Goal: Check status: Check status

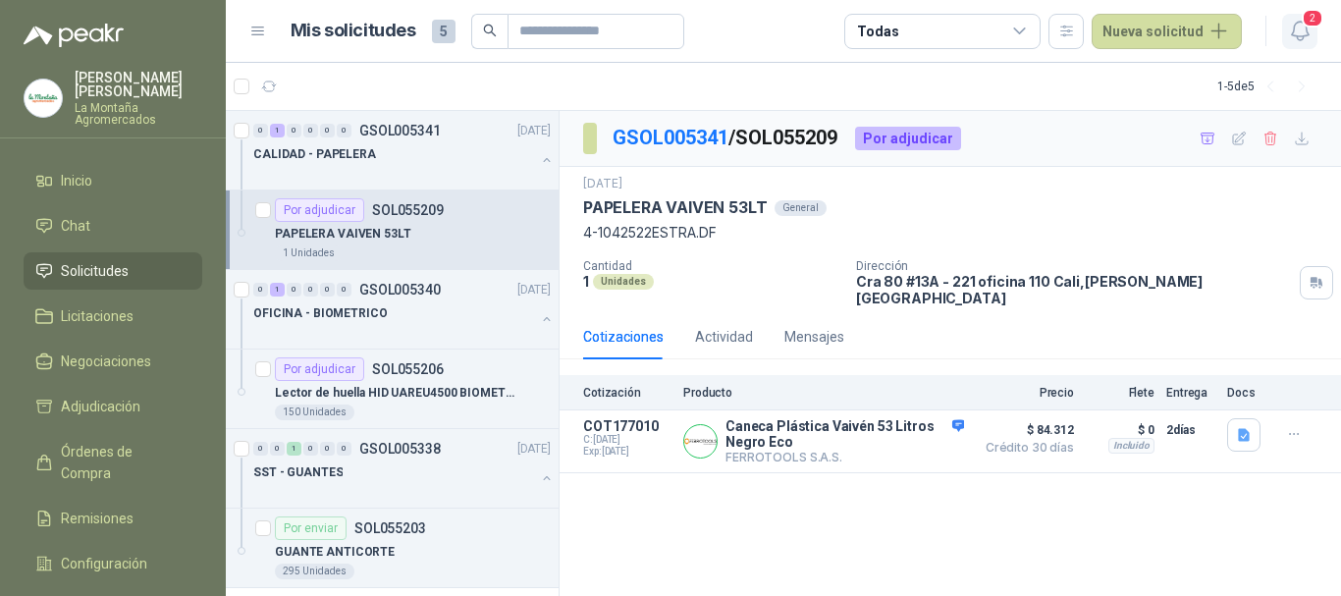
click at [1308, 23] on span "2" at bounding box center [1312, 18] width 22 height 19
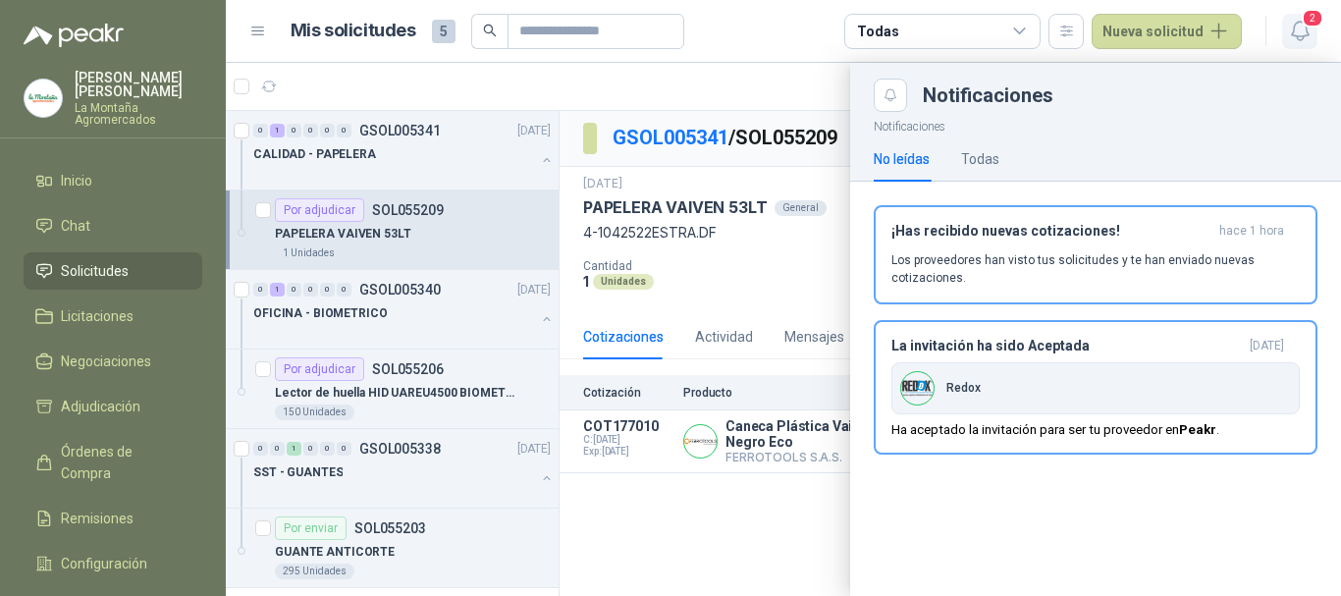
click at [1308, 24] on span "2" at bounding box center [1312, 18] width 22 height 19
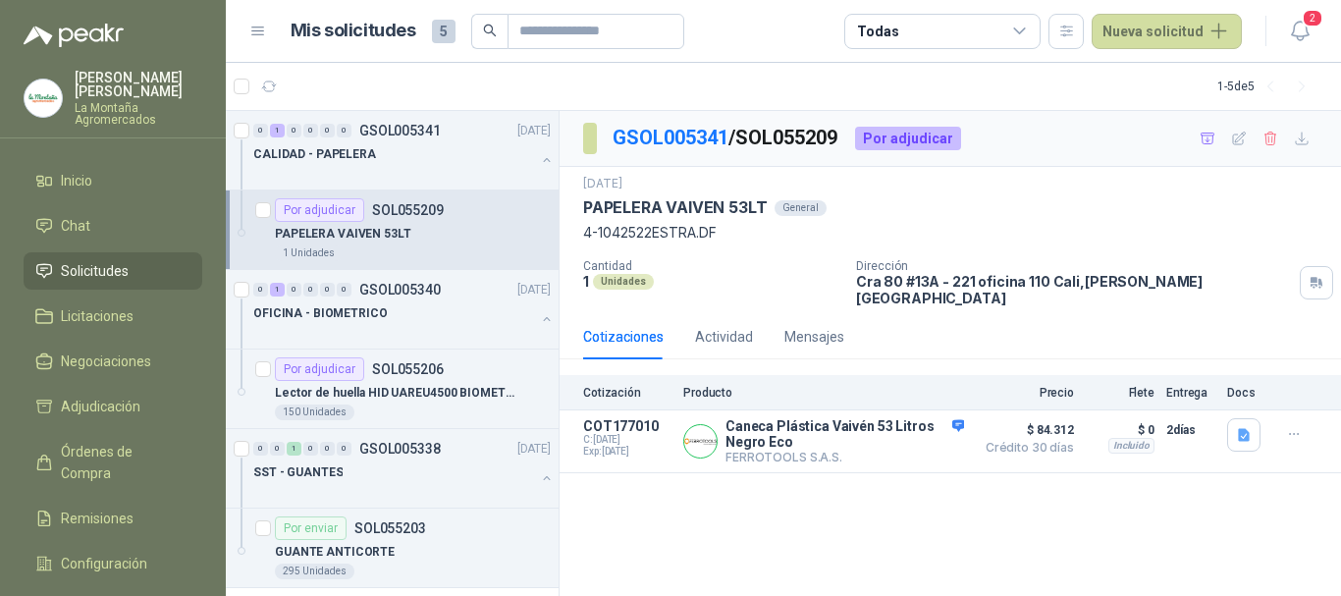
click at [439, 30] on span "5" at bounding box center [444, 32] width 24 height 24
click at [432, 230] on div "PAPELERA VAIVEN 53LT" at bounding box center [413, 234] width 276 height 24
click at [419, 317] on div "OFICINA - BIOMETRICO" at bounding box center [394, 313] width 282 height 24
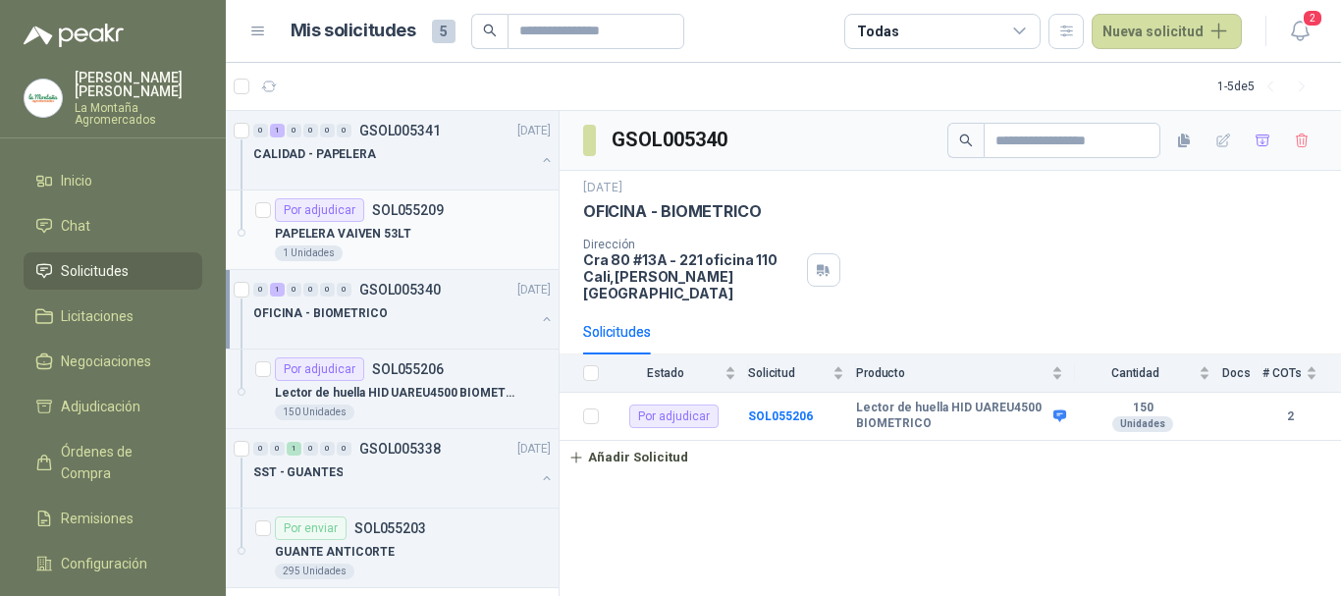
click at [432, 237] on div "PAPELERA VAIVEN 53LT" at bounding box center [413, 234] width 276 height 24
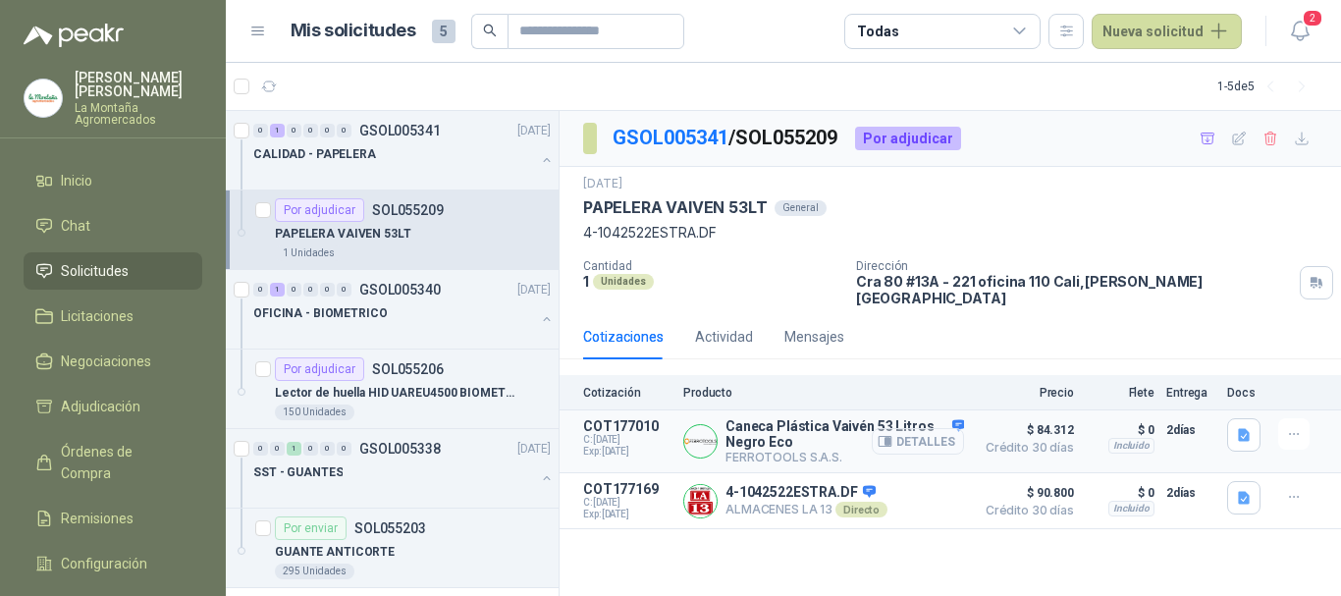
click at [920, 435] on button "Detalles" at bounding box center [917, 441] width 92 height 26
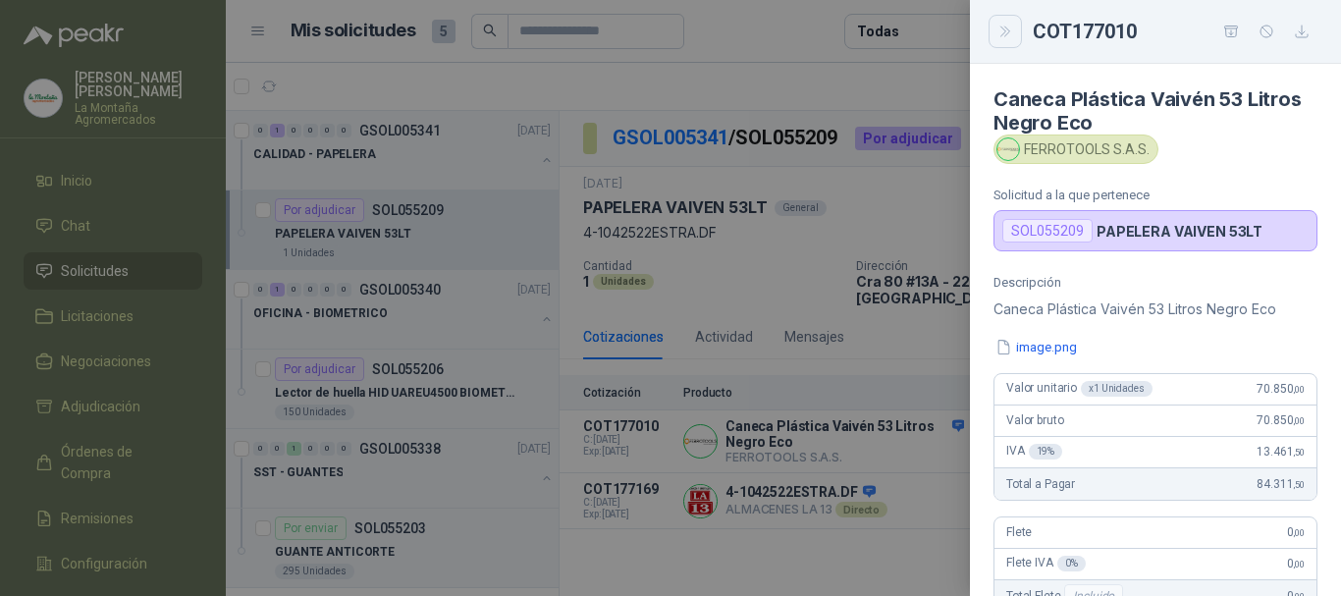
click at [1014, 35] on button "Close" at bounding box center [1004, 31] width 33 height 33
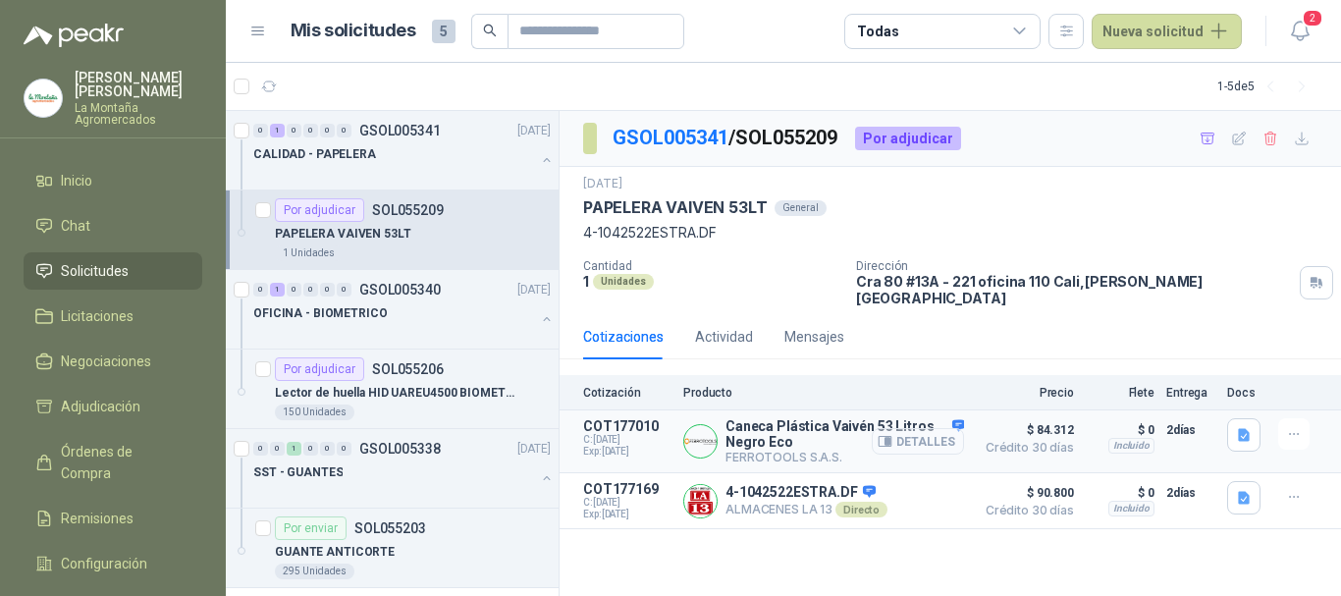
click at [933, 428] on button "Detalles" at bounding box center [917, 441] width 92 height 26
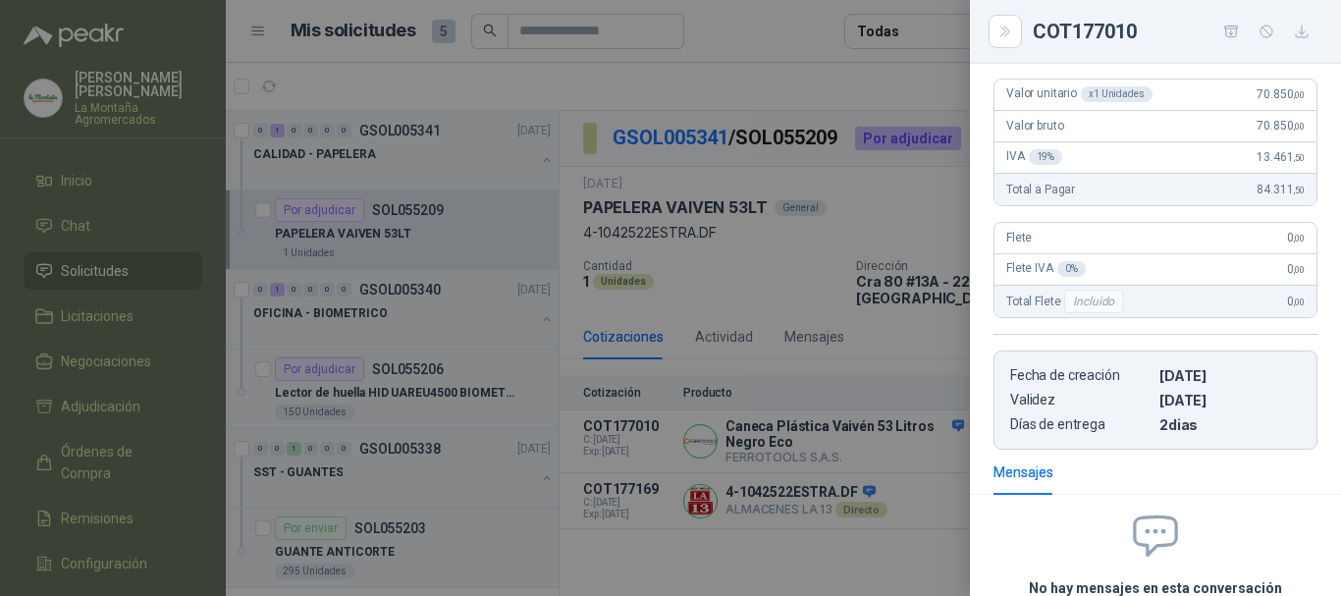
scroll to position [0, 0]
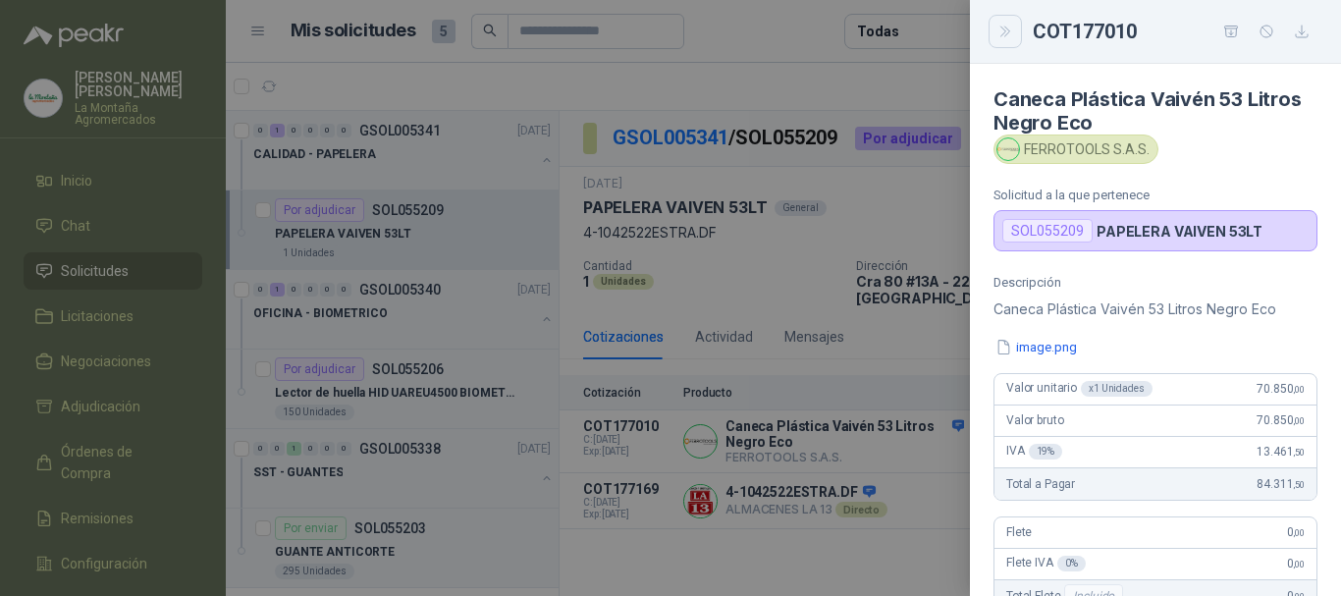
click at [994, 22] on button "Close" at bounding box center [1004, 31] width 33 height 33
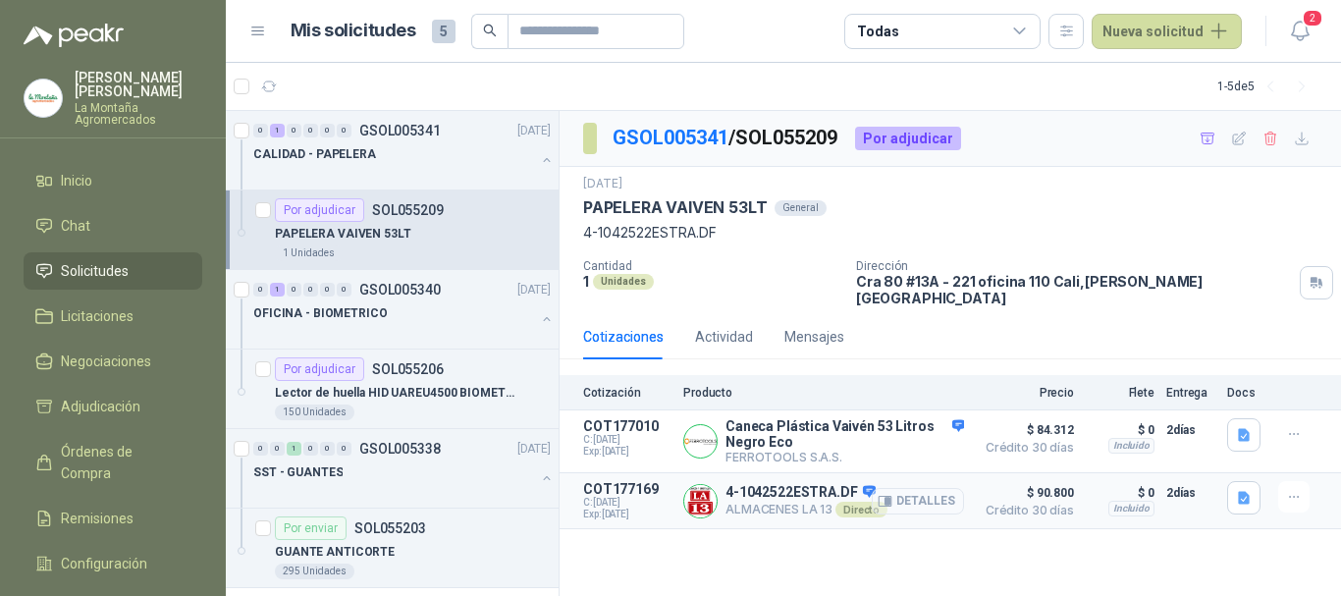
click at [912, 492] on button "Detalles" at bounding box center [917, 501] width 92 height 26
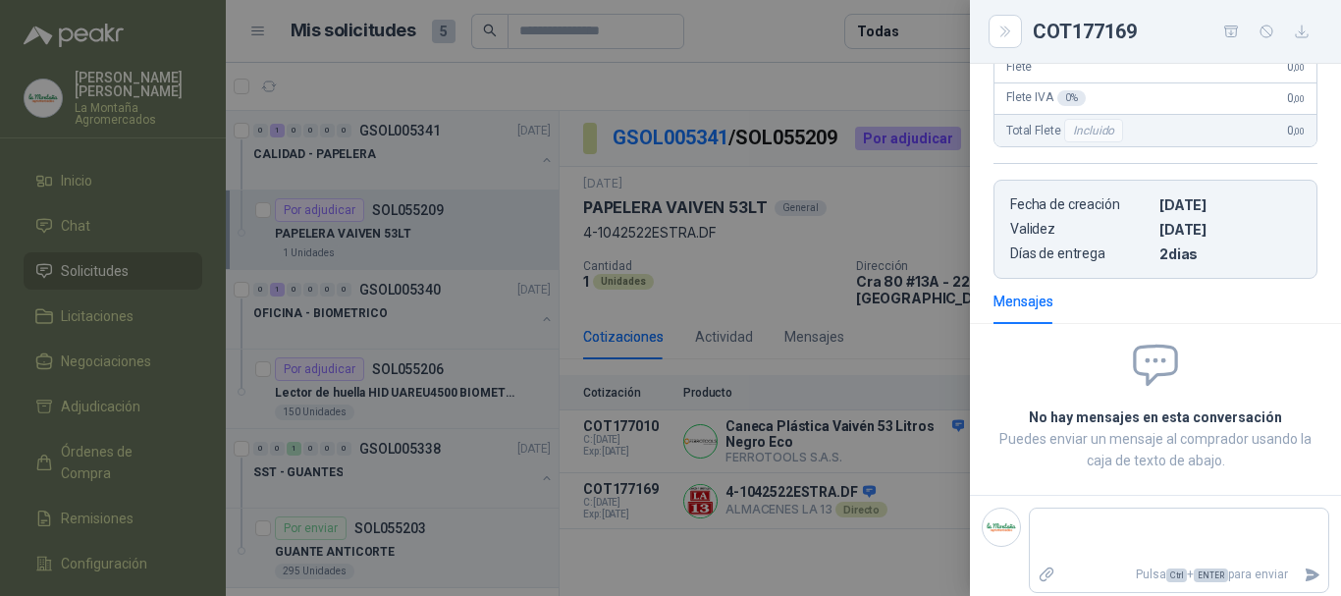
scroll to position [450, 0]
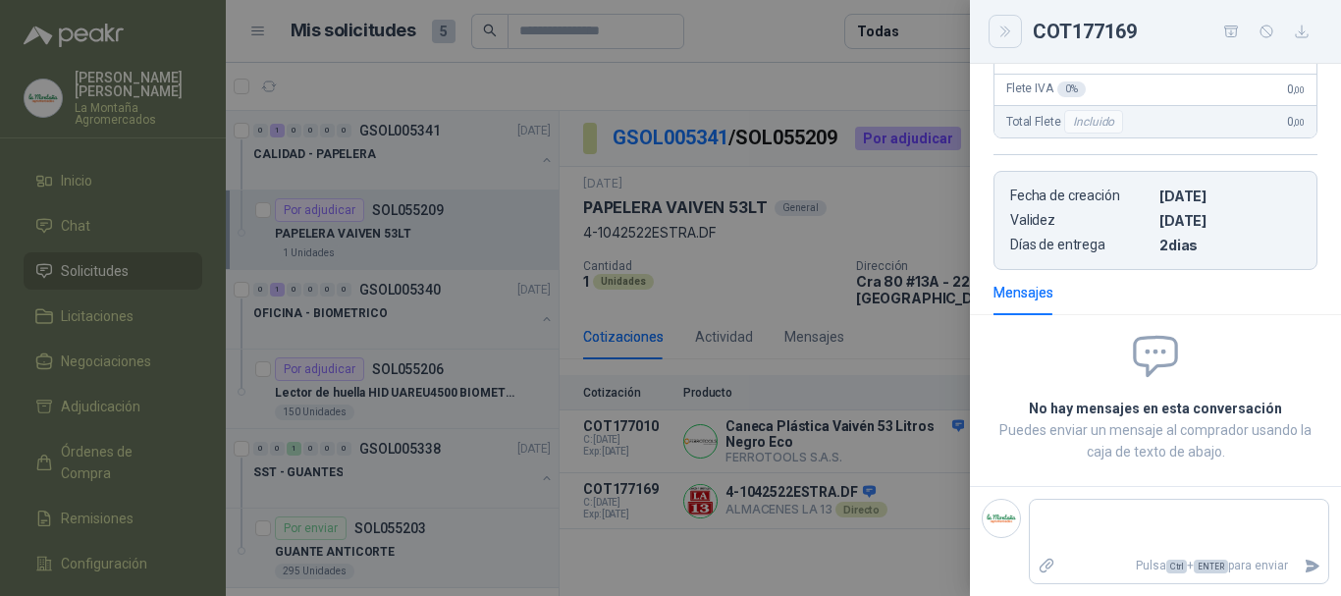
click at [1010, 24] on icon "Close" at bounding box center [1005, 32] width 17 height 17
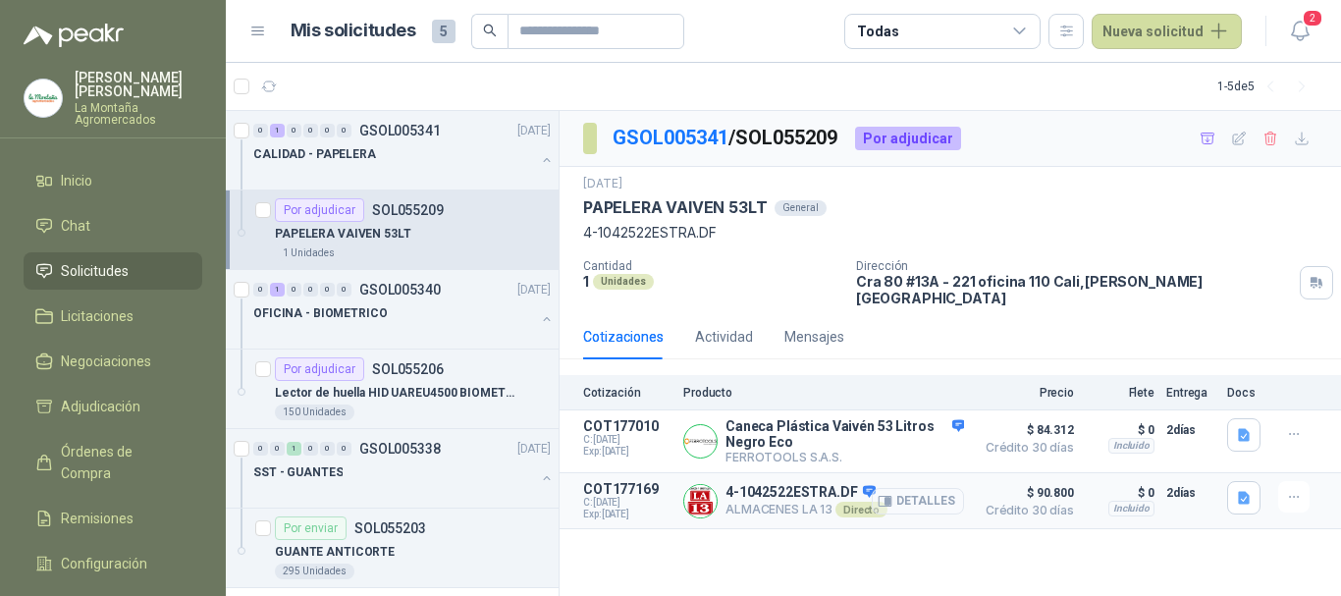
click at [905, 493] on button "Detalles" at bounding box center [917, 501] width 92 height 26
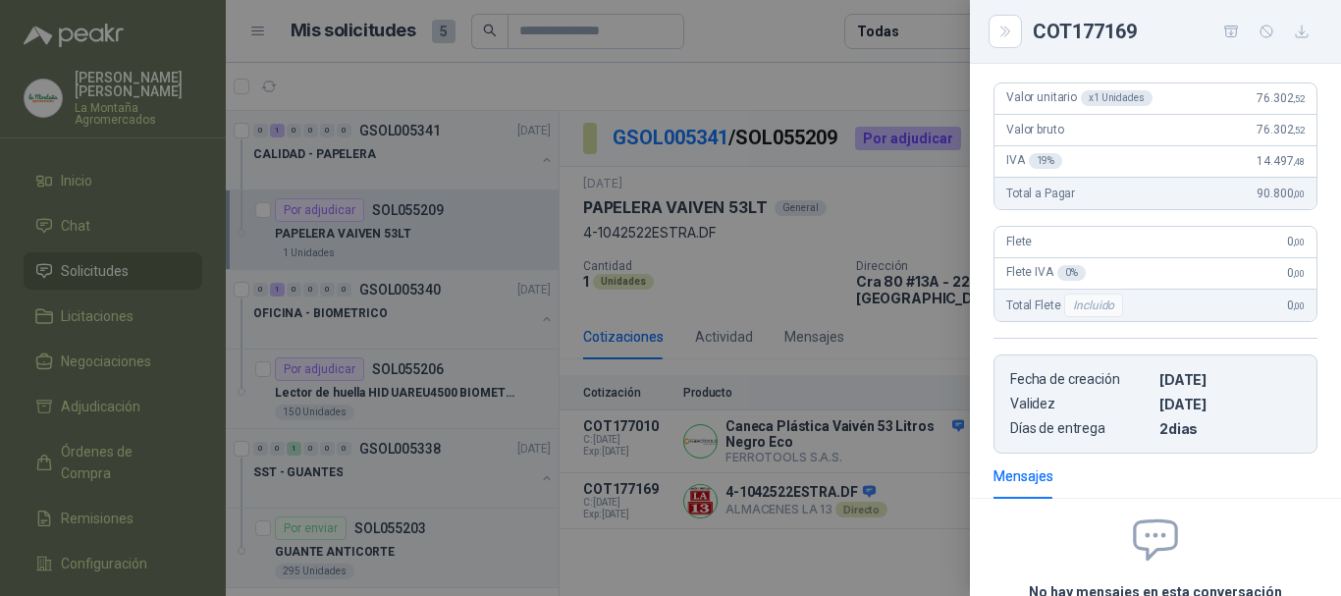
scroll to position [254, 0]
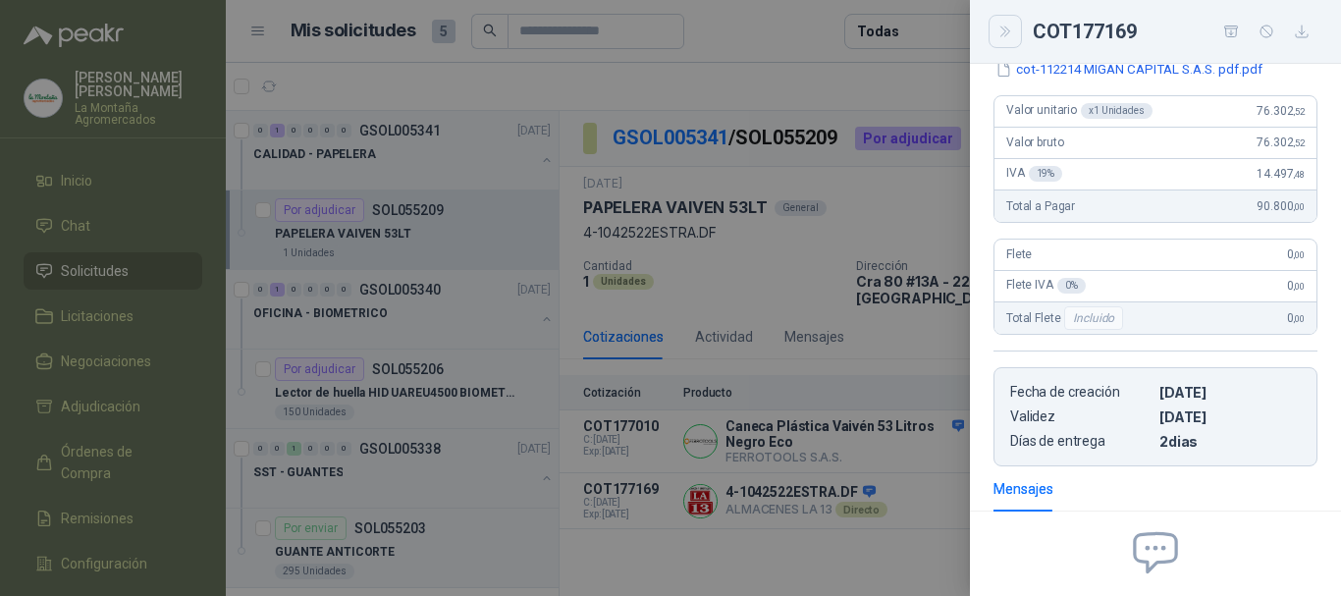
click at [1004, 31] on icon "Close" at bounding box center [1005, 32] width 17 height 17
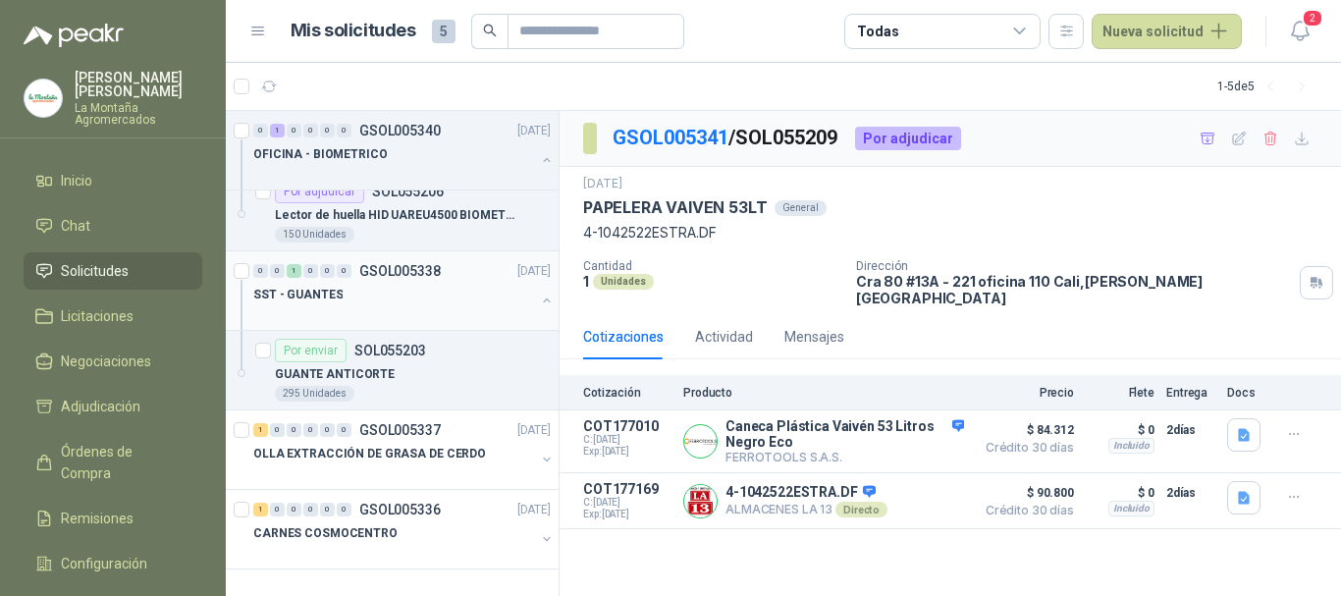
scroll to position [0, 0]
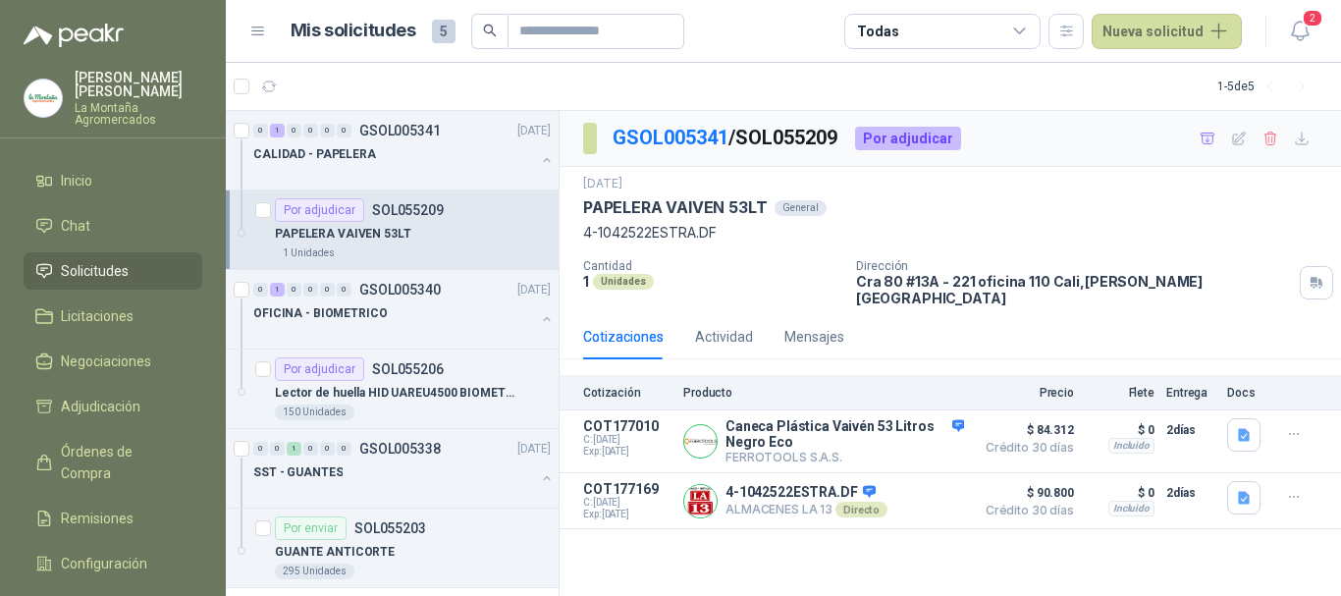
click at [765, 322] on div "Cotizaciones Actividad Mensajes" at bounding box center [713, 336] width 261 height 45
click at [718, 326] on div "Actividad" at bounding box center [724, 337] width 58 height 22
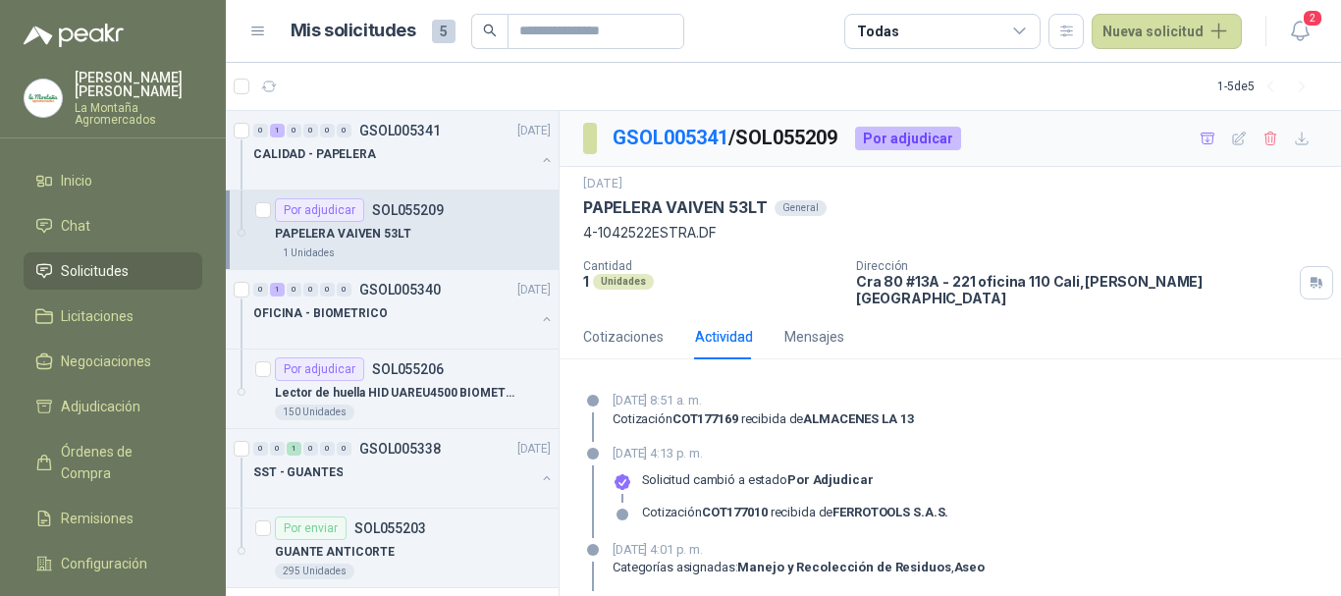
scroll to position [51, 0]
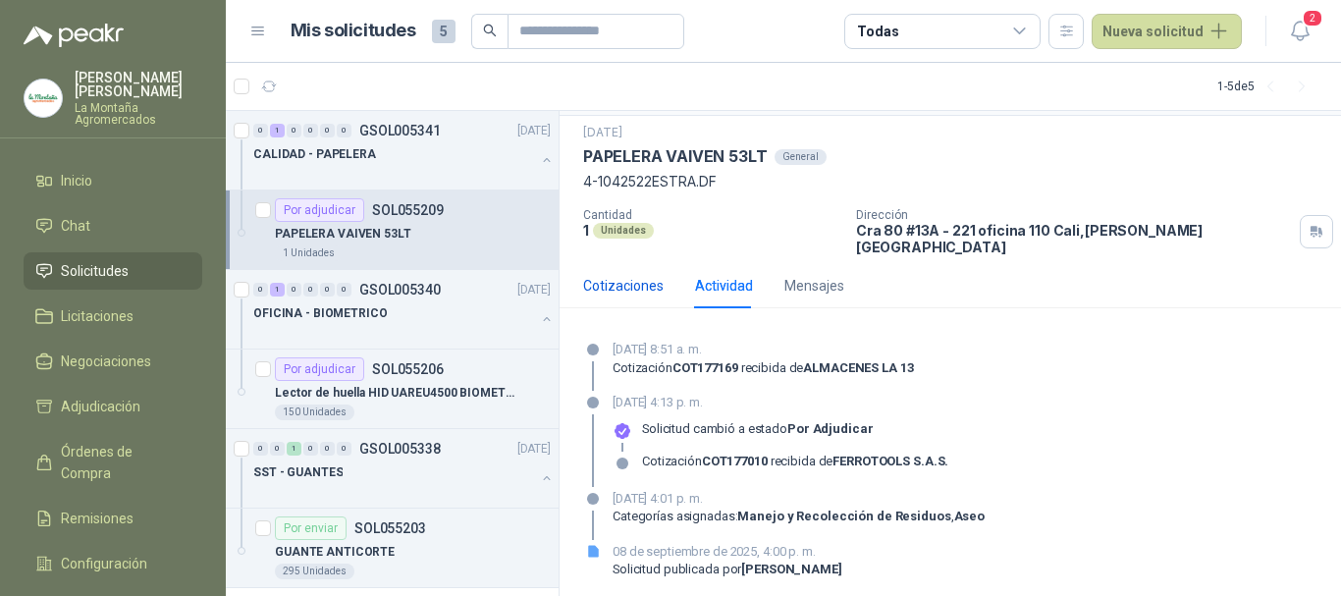
click at [637, 275] on div "Cotizaciones" at bounding box center [623, 286] width 80 height 22
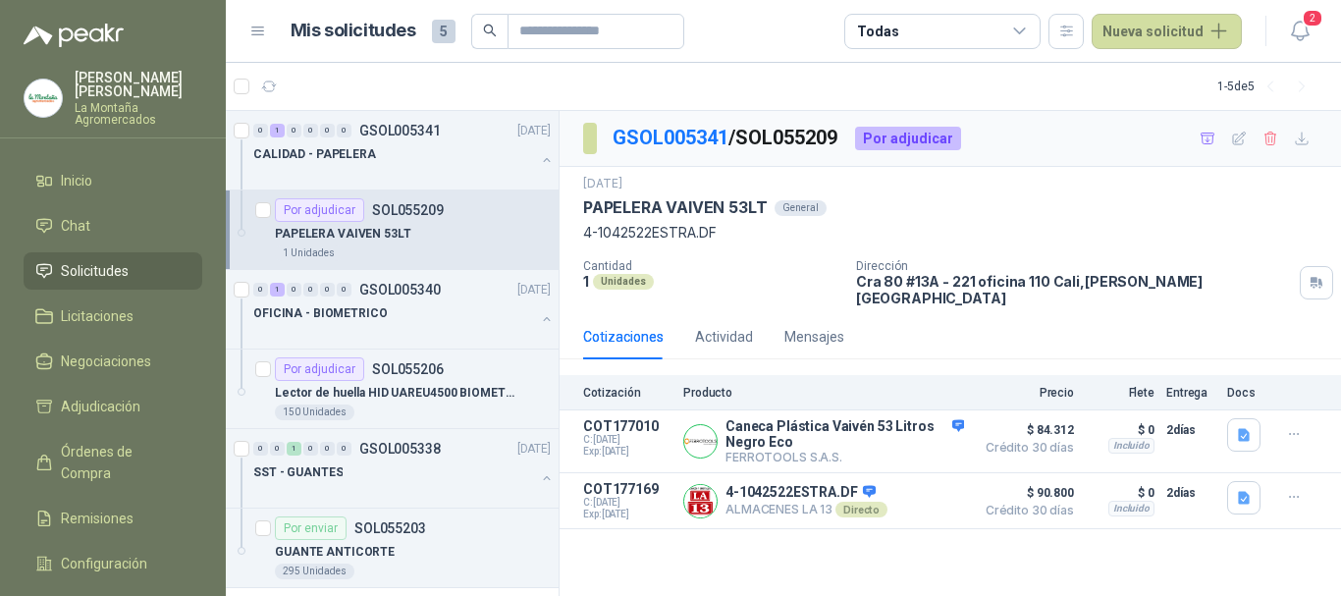
scroll to position [0, 0]
click at [1250, 427] on icon "button" at bounding box center [1244, 435] width 17 height 17
click at [1239, 428] on icon "button" at bounding box center [1243, 434] width 12 height 13
click at [1242, 428] on icon "button" at bounding box center [1243, 434] width 12 height 13
click at [1213, 377] on button "image.png" at bounding box center [1204, 378] width 85 height 21
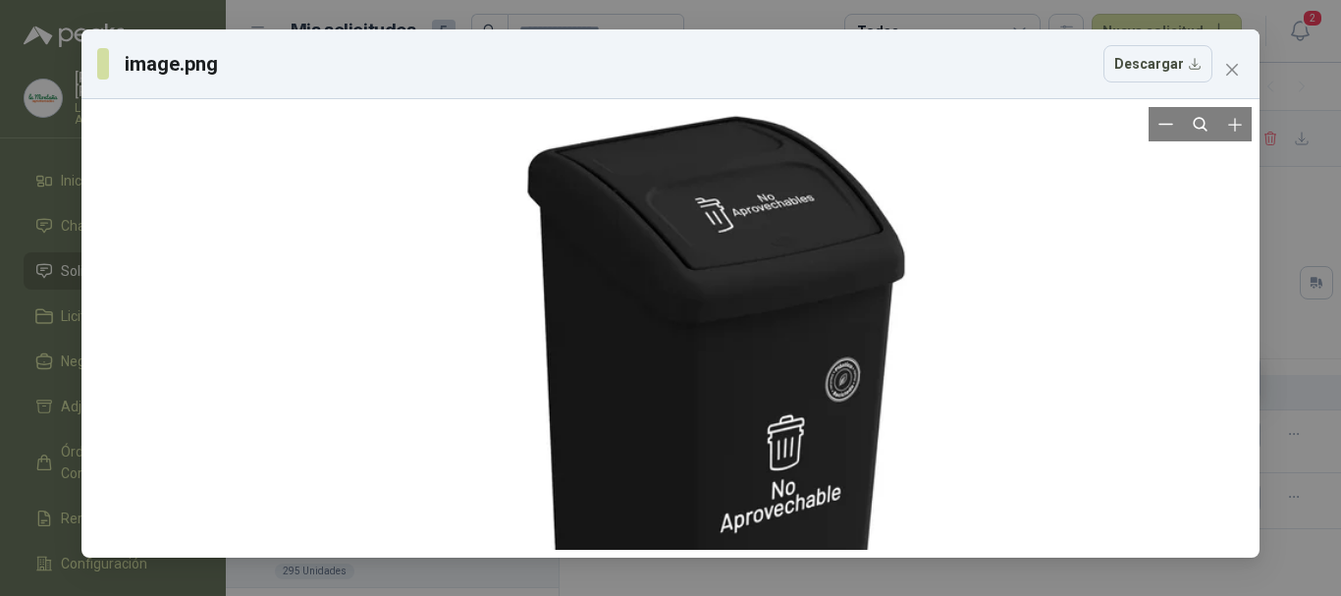
click at [678, 216] on div at bounding box center [714, 434] width 973 height 973
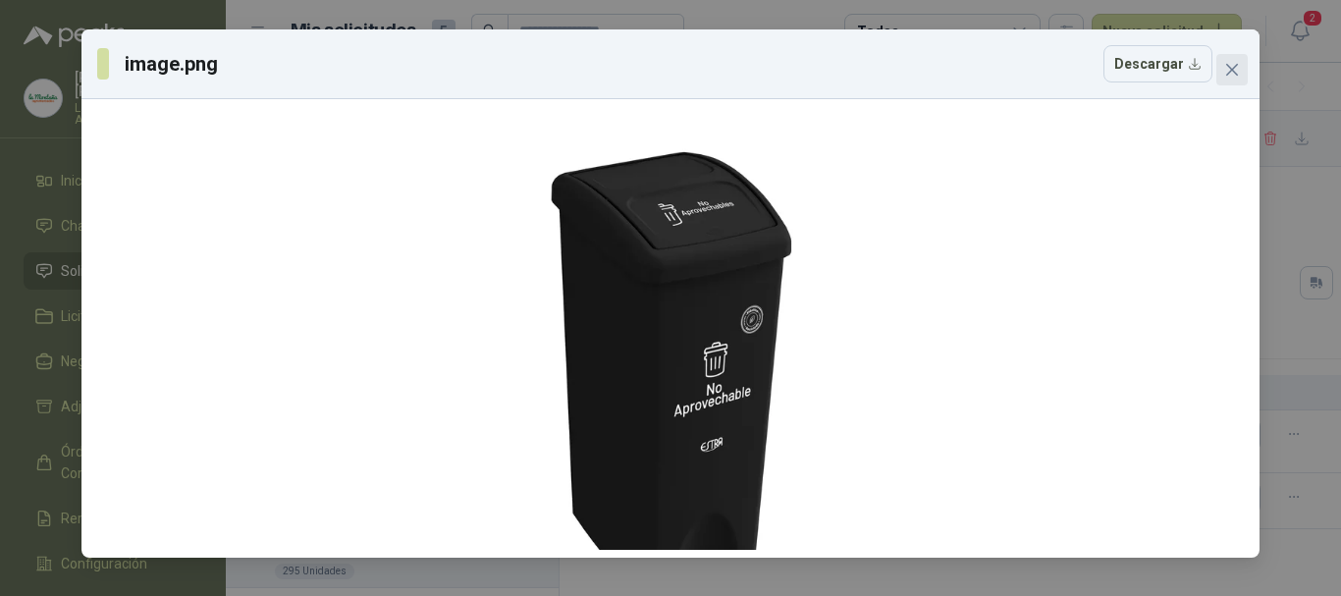
drag, startPoint x: 1229, startPoint y: 64, endPoint x: 1268, endPoint y: 96, distance: 50.9
click at [1230, 64] on icon "close" at bounding box center [1232, 70] width 16 height 16
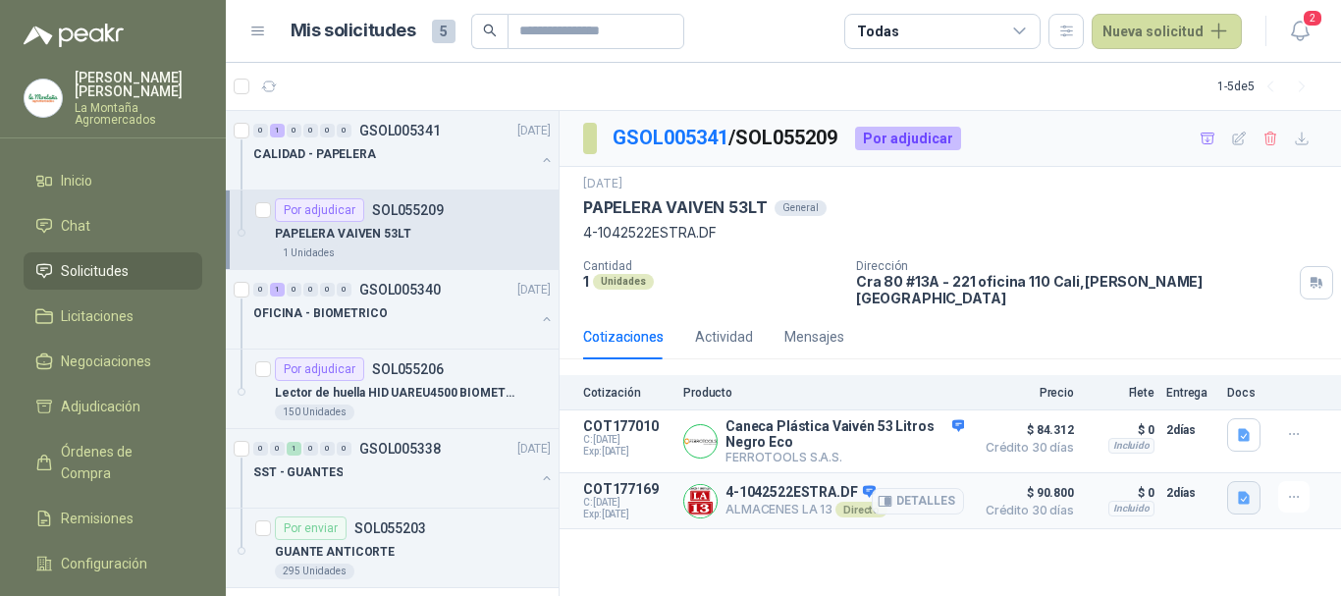
click at [1247, 491] on icon "button" at bounding box center [1243, 497] width 12 height 13
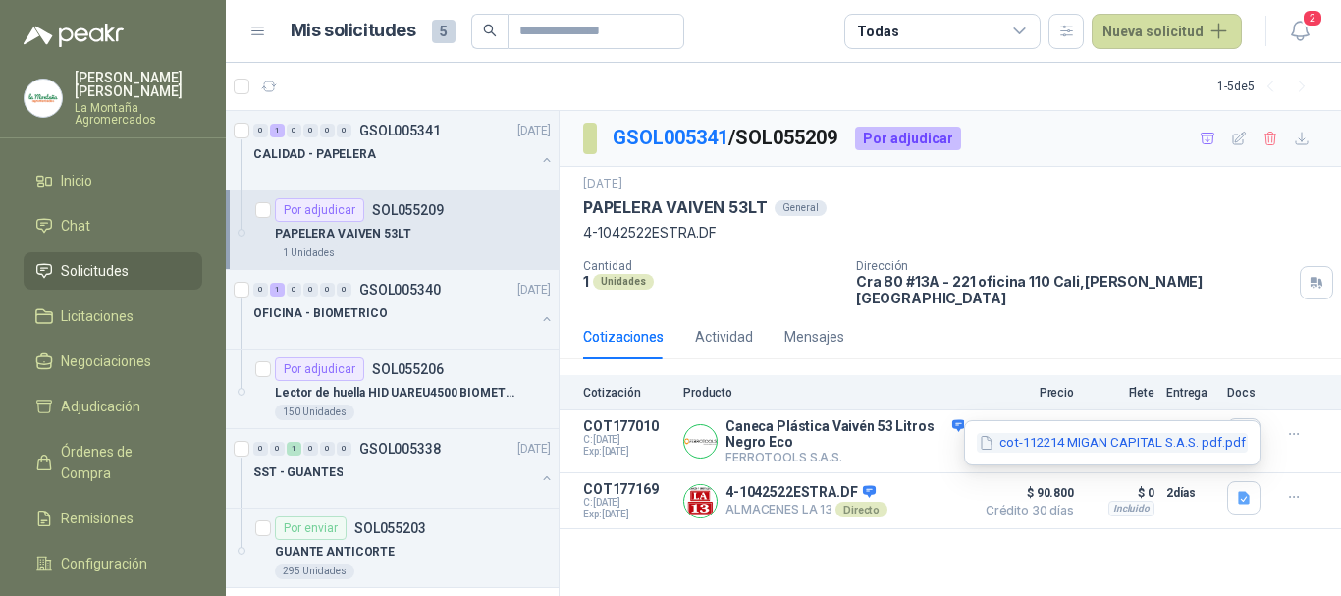
click at [1075, 446] on button "cot-112214 MIGAN CAPITAL S.A.S. pdf.pdf" at bounding box center [1111, 443] width 271 height 21
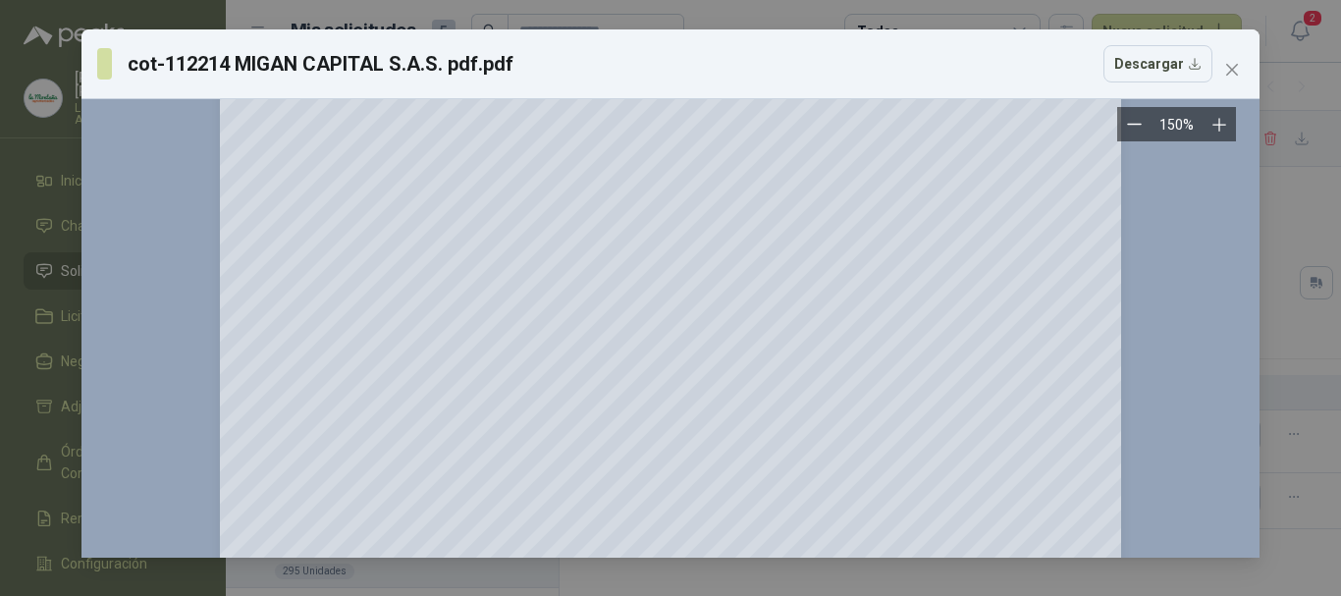
scroll to position [196, 0]
click at [1234, 66] on icon "close" at bounding box center [1232, 70] width 16 height 16
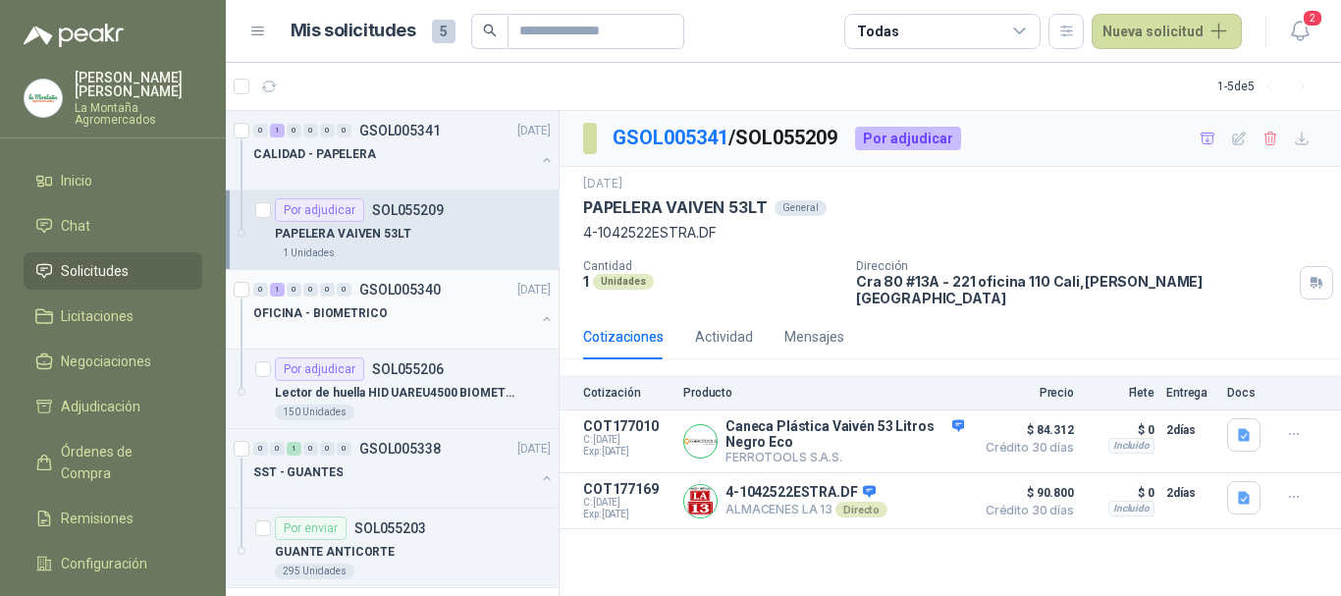
click at [415, 303] on div "OFICINA - BIOMETRICO" at bounding box center [394, 313] width 282 height 24
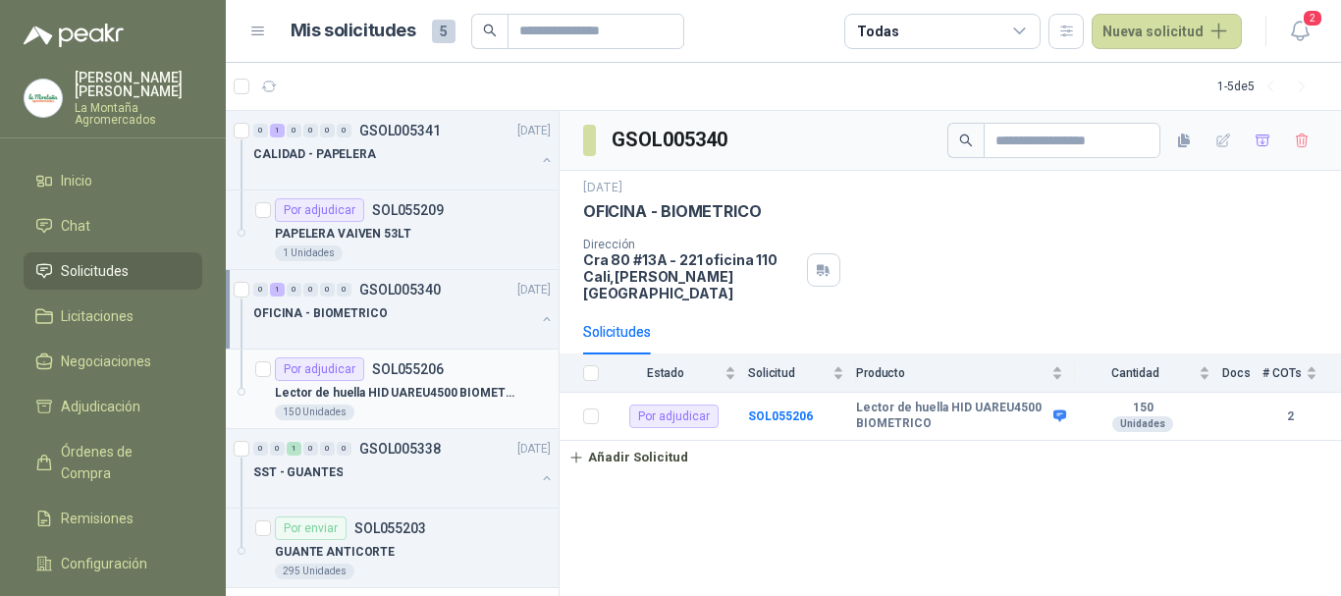
click at [404, 381] on div "Lector de huella HID UAREU4500 BIOMETRICO" at bounding box center [413, 393] width 276 height 24
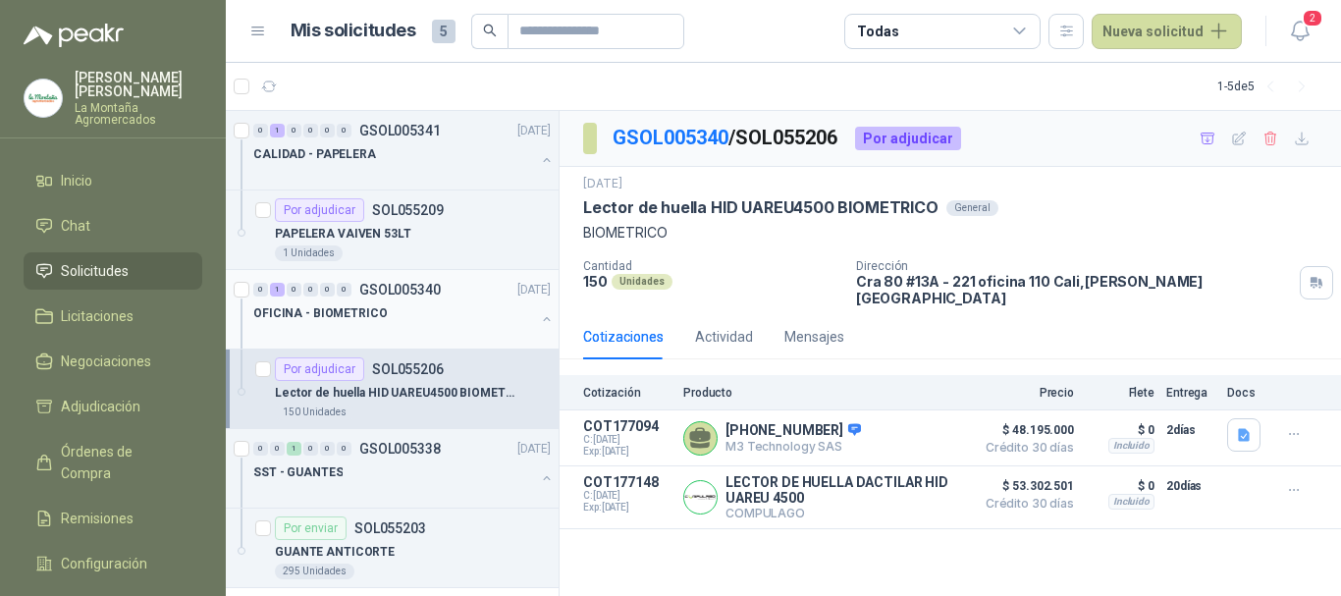
click at [394, 323] on div "OFICINA - BIOMETRICO" at bounding box center [394, 313] width 282 height 24
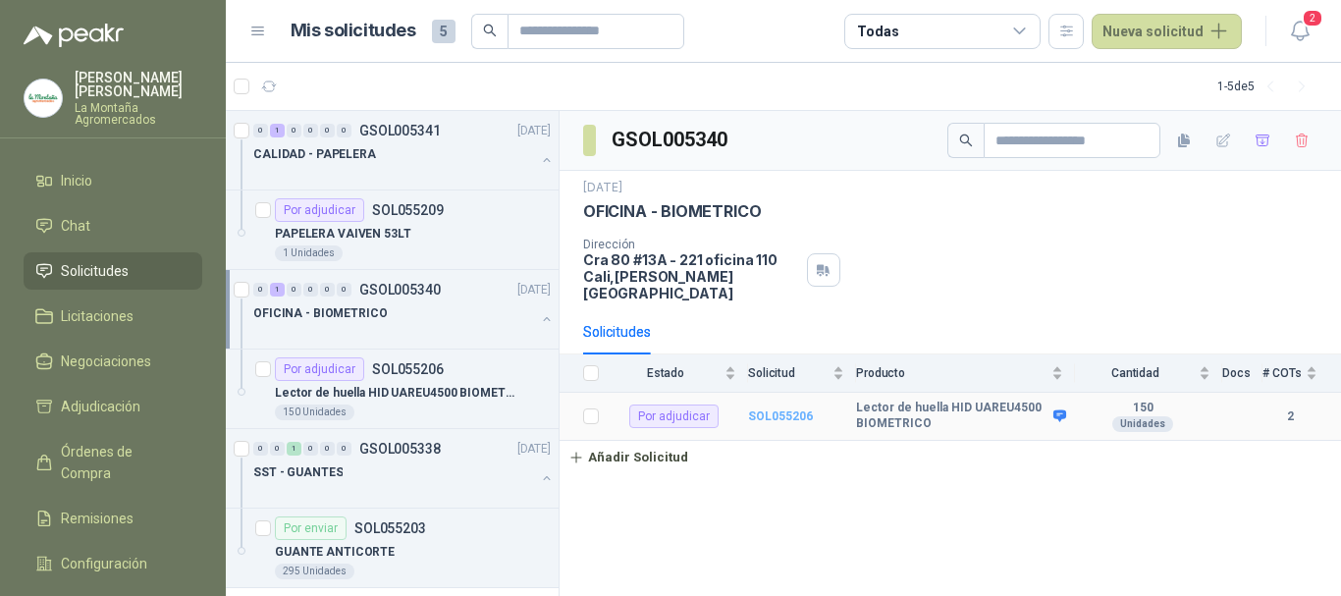
click at [796, 409] on b "SOL055206" at bounding box center [780, 416] width 65 height 14
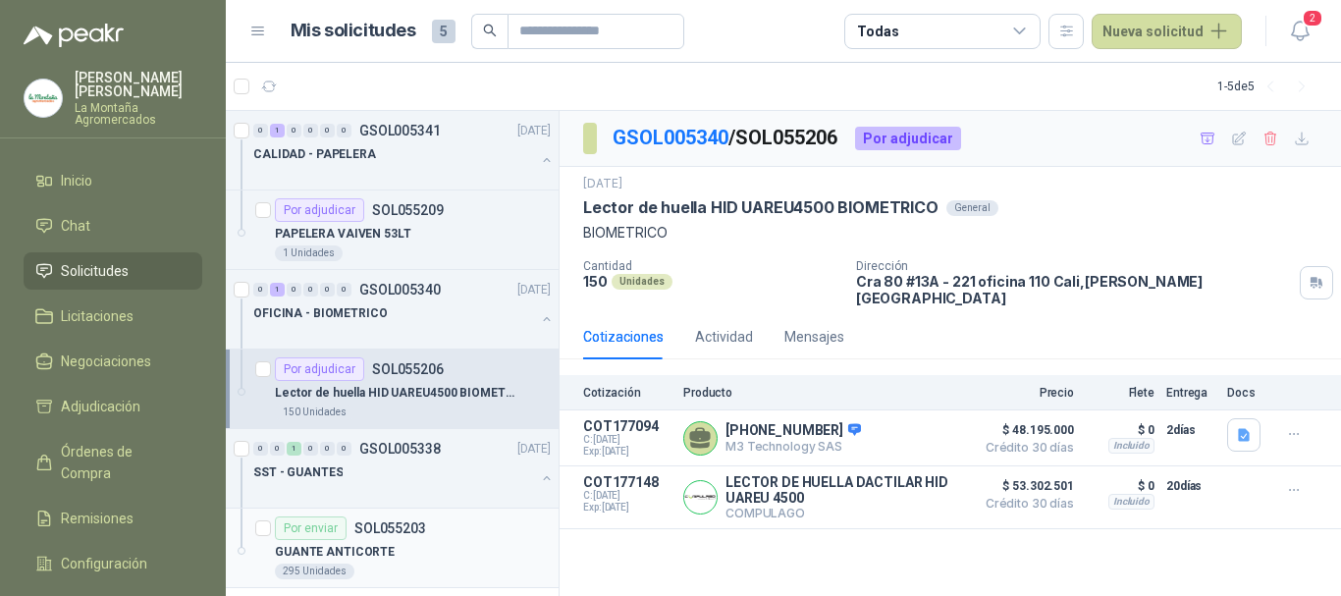
click at [384, 536] on div "Por enviar SOL055203" at bounding box center [350, 528] width 151 height 24
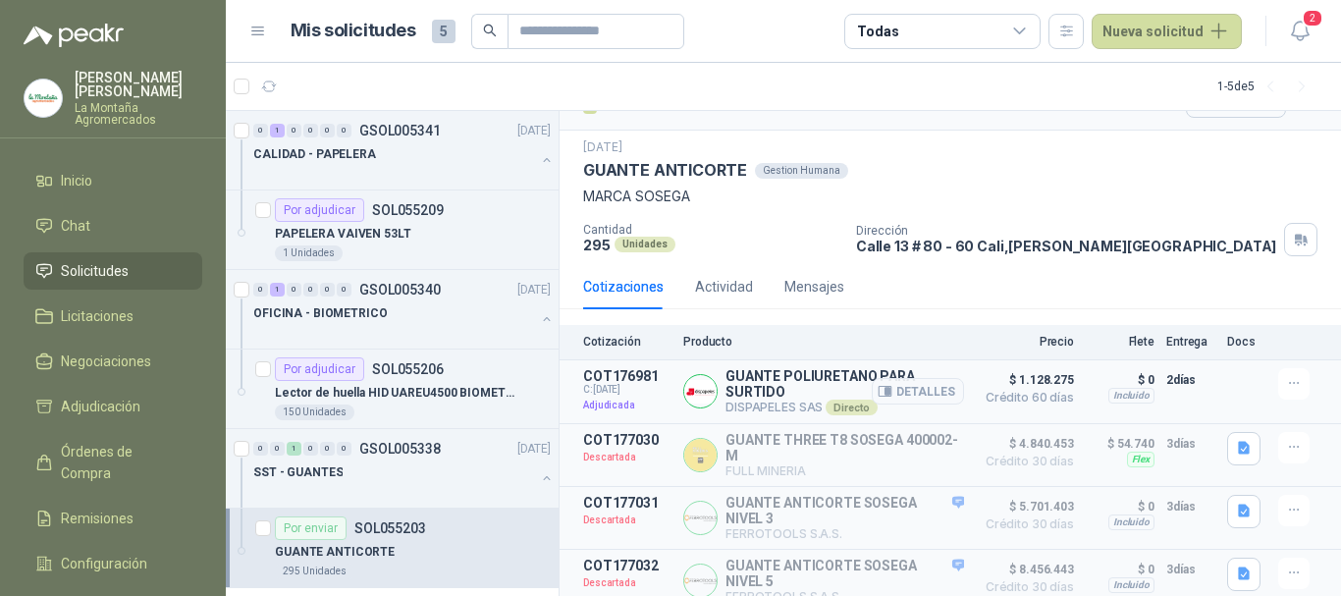
scroll to position [68, 0]
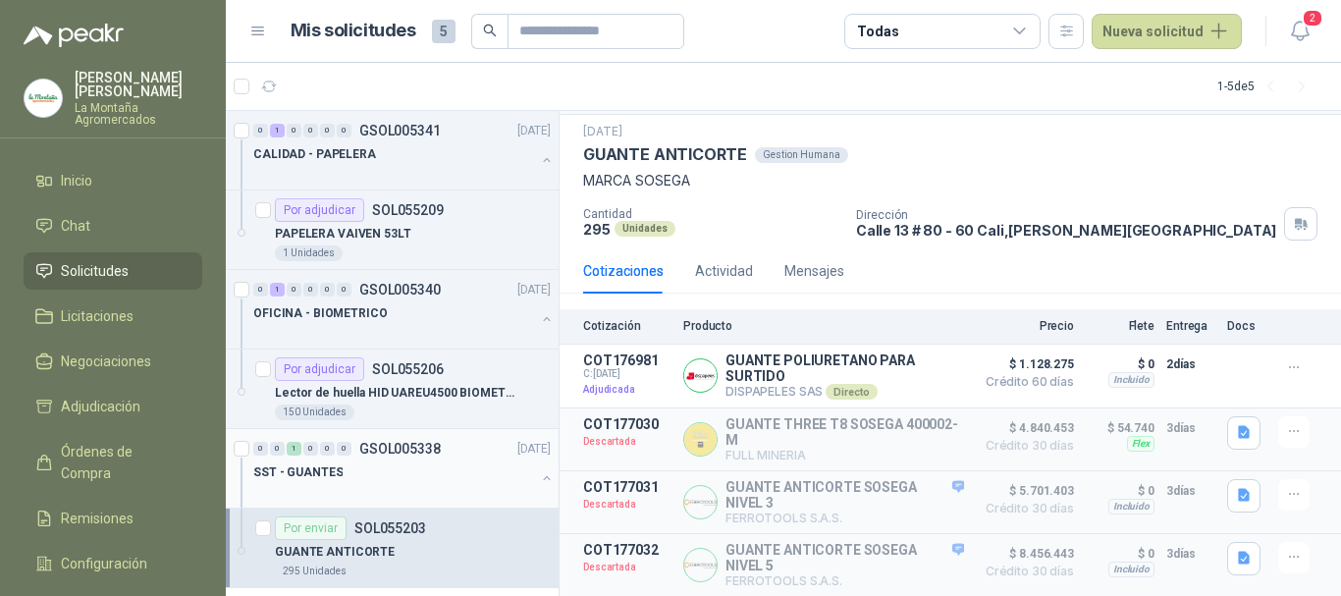
click at [399, 483] on div "SST - GUANTES" at bounding box center [394, 472] width 282 height 24
